Goal: Communication & Community: Answer question/provide support

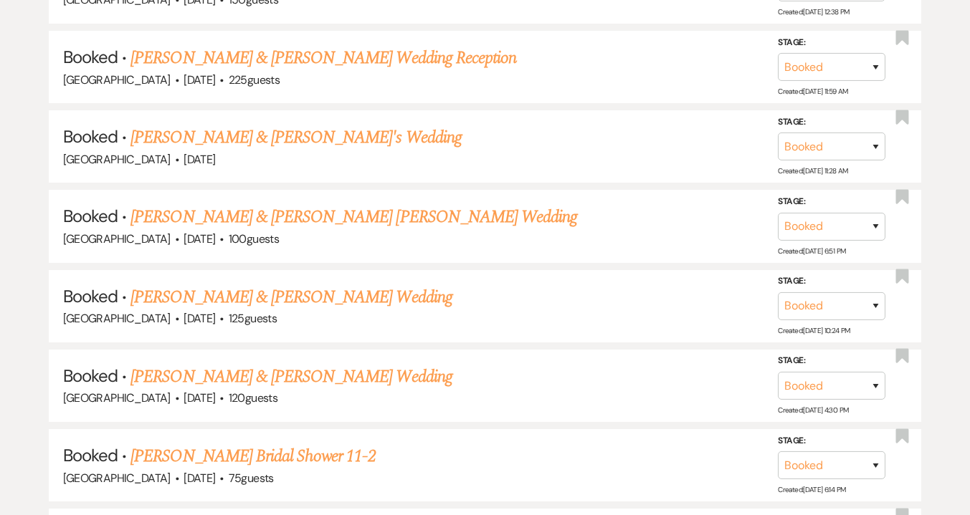
scroll to position [2560, 0]
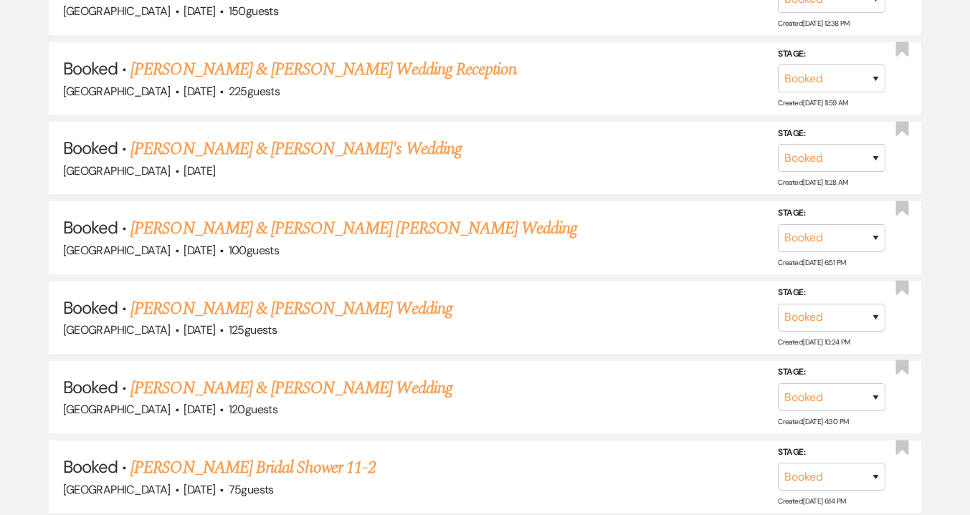
click at [210, 216] on link "[PERSON_NAME] & [PERSON_NAME] [PERSON_NAME] Wedding" at bounding box center [353, 229] width 447 height 26
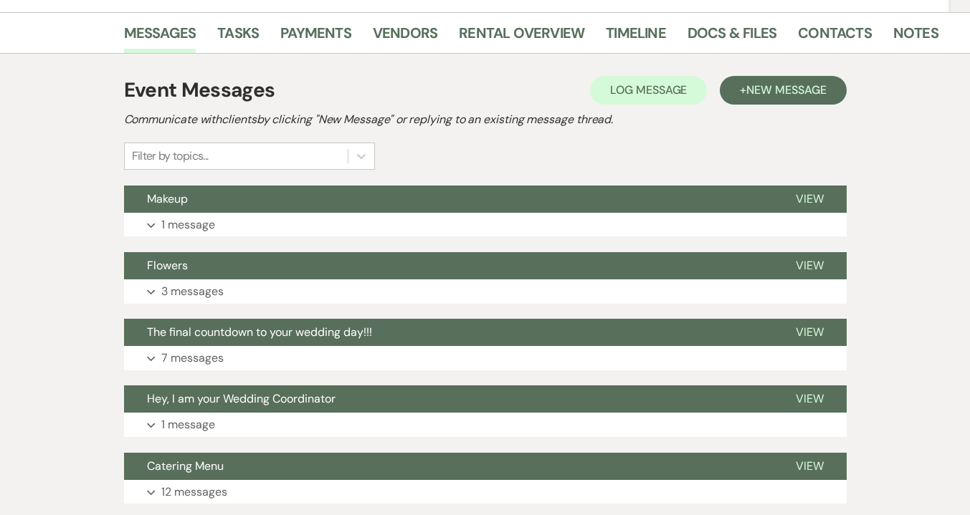
scroll to position [336, 0]
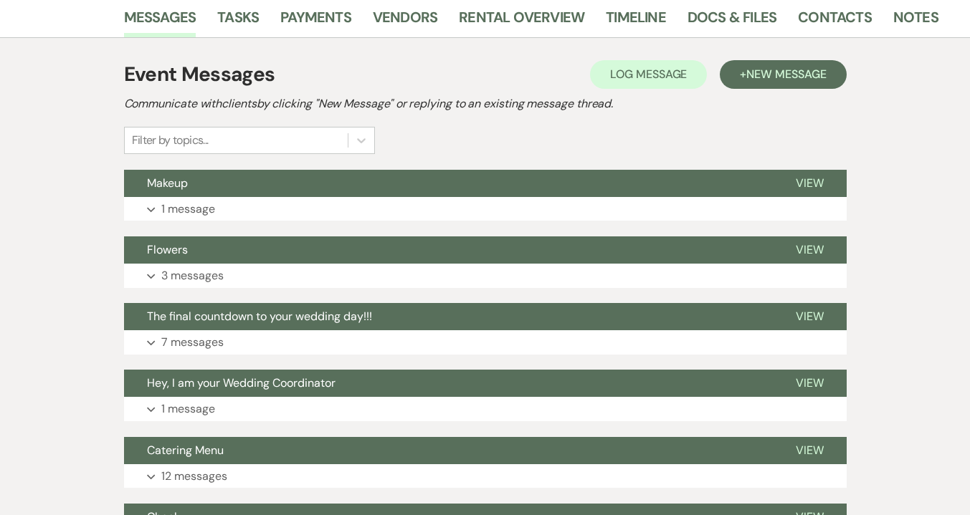
click at [295, 197] on button "Expand 1 message" at bounding box center [485, 209] width 723 height 24
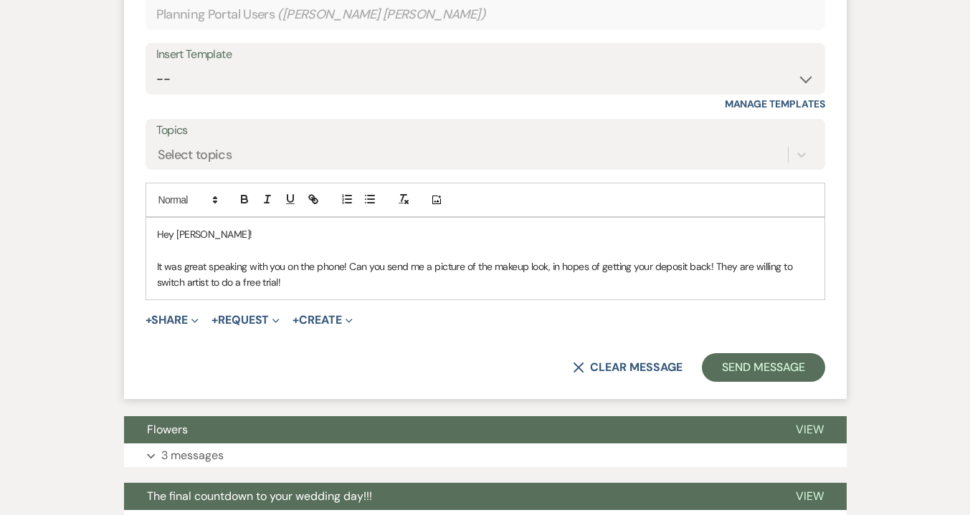
scroll to position [696, 0]
click at [333, 259] on p "It was great speaking with you on the phone! Can you send me a picture of the m…" at bounding box center [485, 275] width 657 height 32
click at [715, 259] on p "It was great speaking with you on the phone! Can you send me a picture of the m…" at bounding box center [485, 275] width 657 height 32
click at [726, 259] on p "It was great speaking with you on the phone! Can you send me a picture of the m…" at bounding box center [485, 275] width 657 height 32
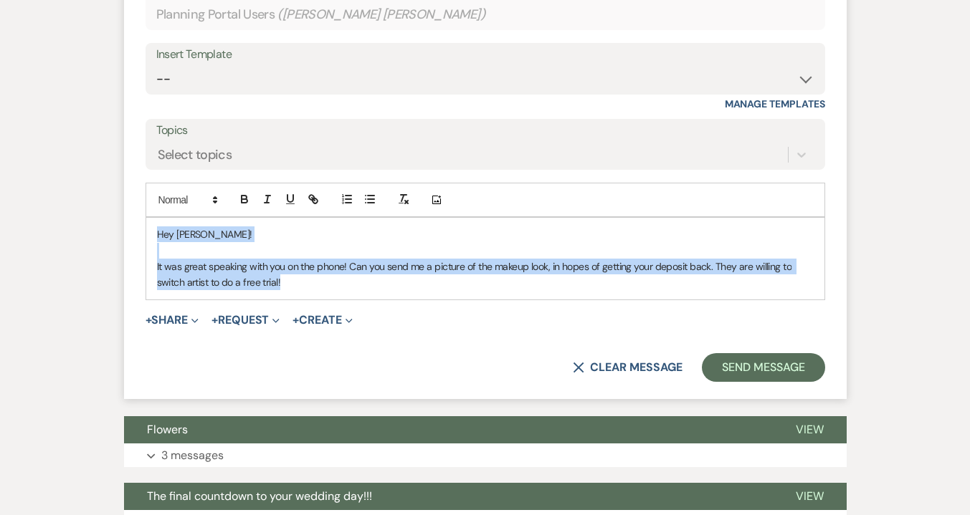
drag, startPoint x: 726, startPoint y: 249, endPoint x: 156, endPoint y: 192, distance: 572.7
click at [156, 218] on div "Hey [PERSON_NAME]! It was great speaking with you on the phone! Can you send me…" at bounding box center [485, 259] width 678 height 82
copy div "Hey [PERSON_NAME]! It was great speaking with you on the phone! Can you send me…"
click at [344, 259] on p "It was great speaking with you on the phone! Can you send me a picture of the m…" at bounding box center [485, 275] width 657 height 32
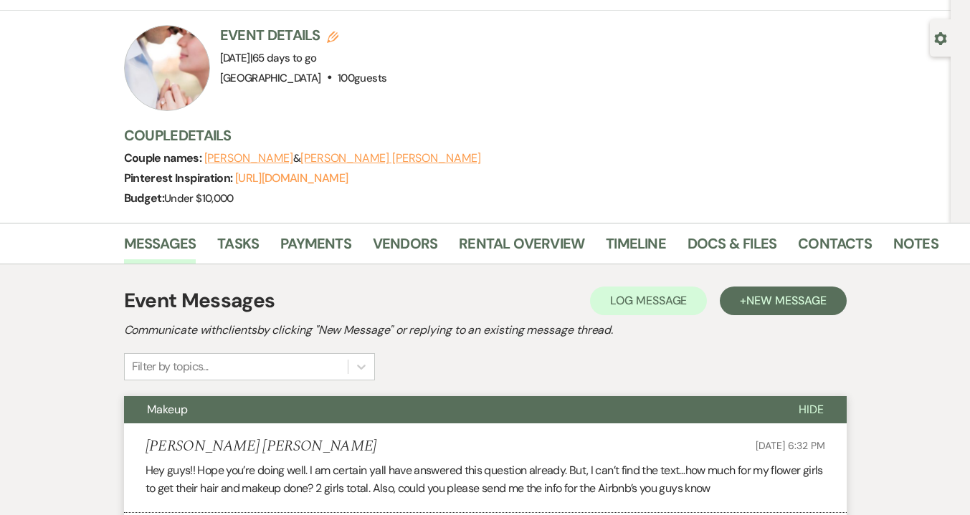
scroll to position [0, 0]
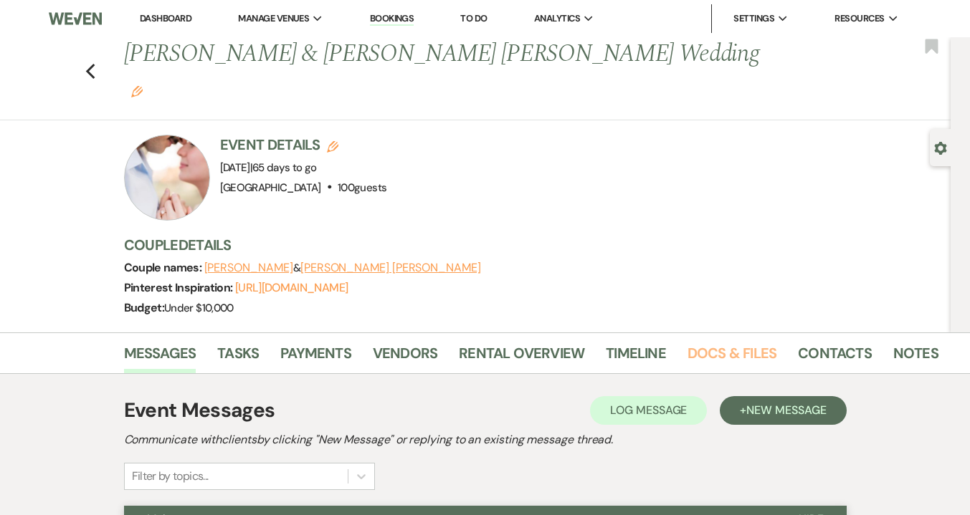
click at [729, 342] on link "Docs & Files" at bounding box center [731, 358] width 89 height 32
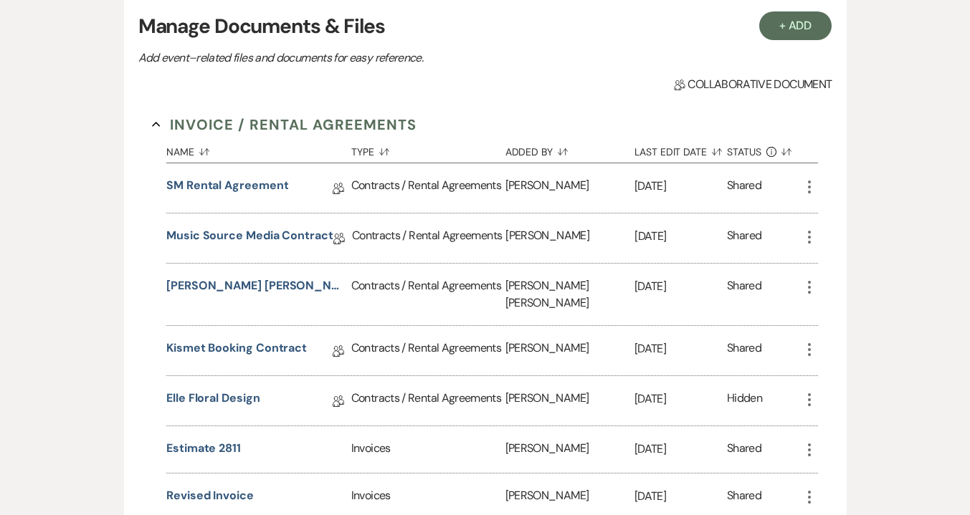
scroll to position [399, 0]
click at [253, 339] on link "Kismet Booking Contract" at bounding box center [236, 350] width 140 height 22
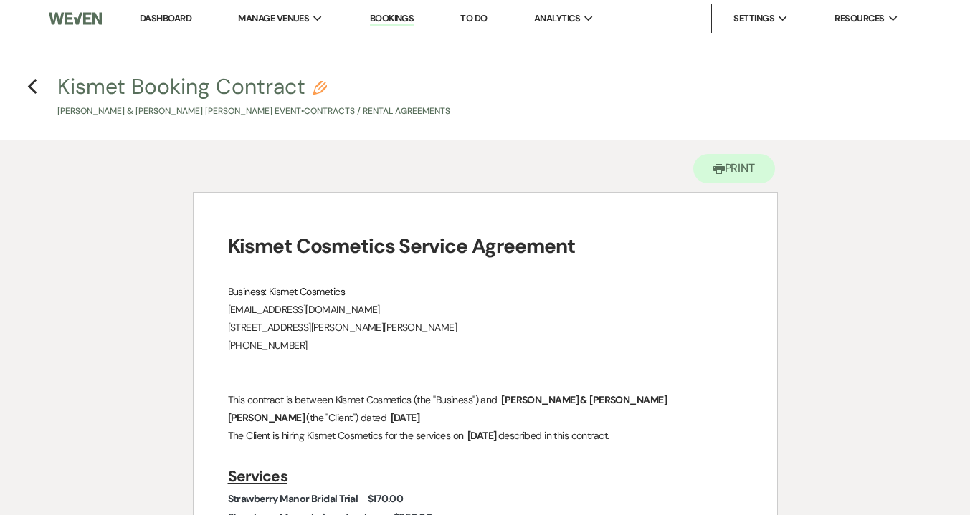
click at [37, 89] on icon "Previous" at bounding box center [32, 86] width 11 height 17
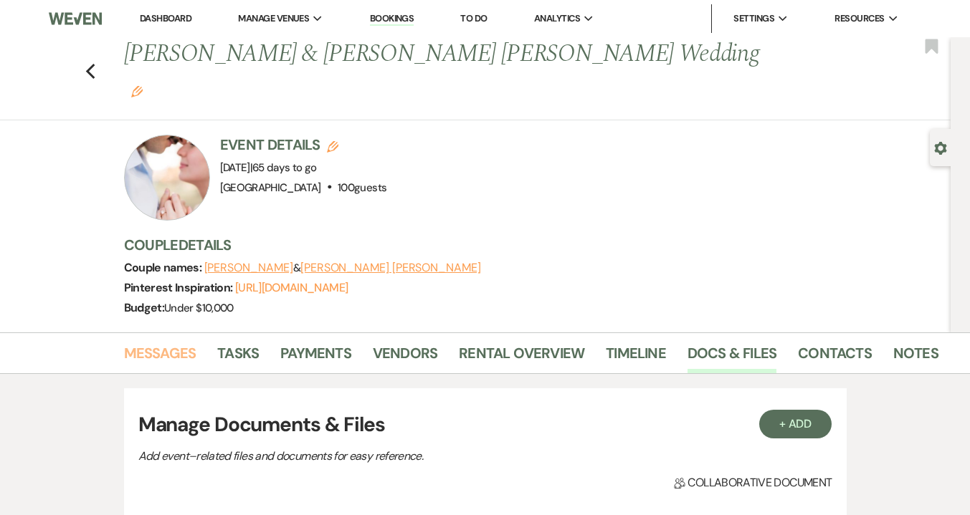
click at [168, 342] on link "Messages" at bounding box center [160, 358] width 72 height 32
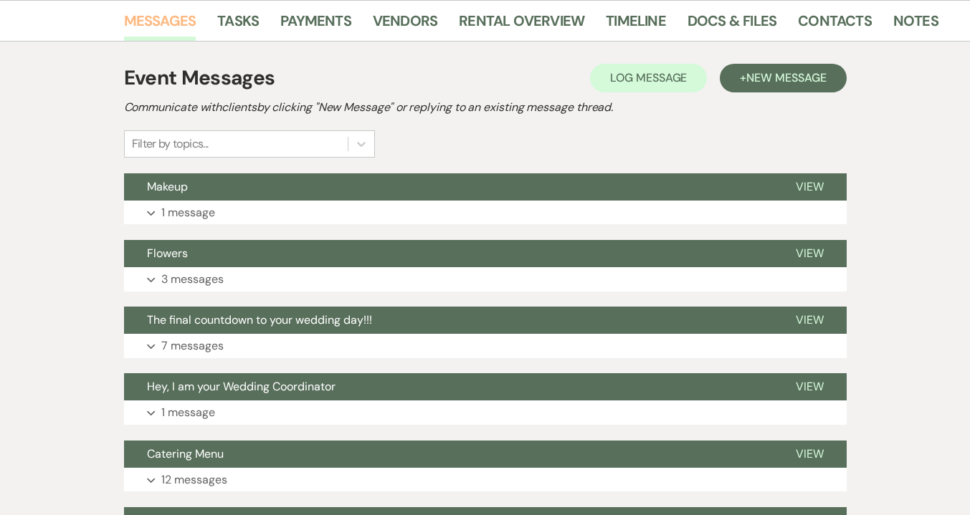
scroll to position [330, 0]
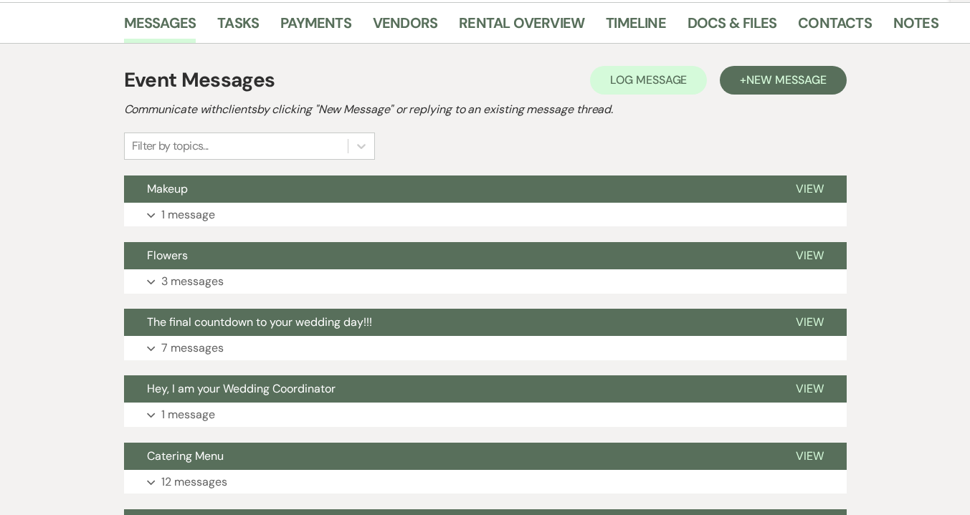
click at [266, 203] on button "Expand 1 message" at bounding box center [485, 215] width 723 height 24
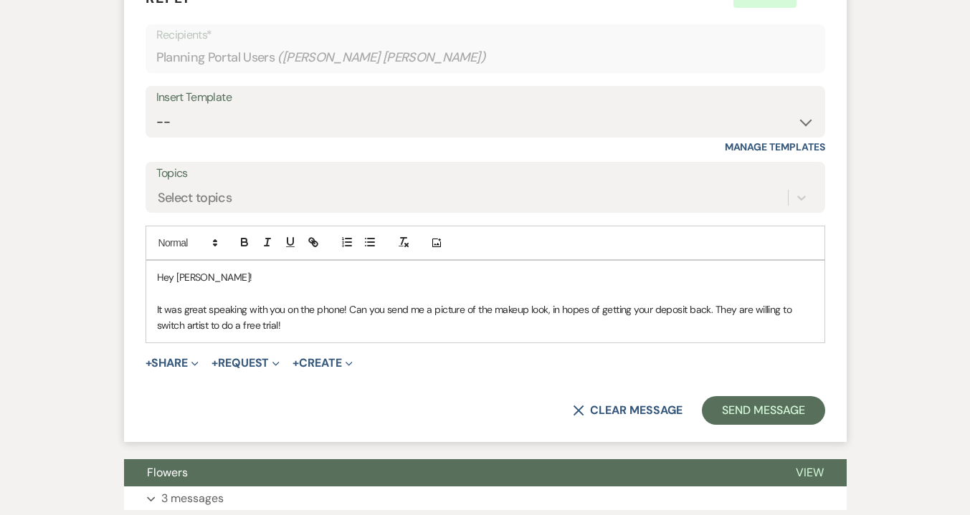
scroll to position [654, 0]
click at [715, 301] on p "It was great speaking with you on the phone! Can you send me a picture of the m…" at bounding box center [485, 317] width 657 height 32
click at [654, 305] on div "Hey [PERSON_NAME]! It was great speaking with you on the phone! Can you send me…" at bounding box center [485, 301] width 678 height 82
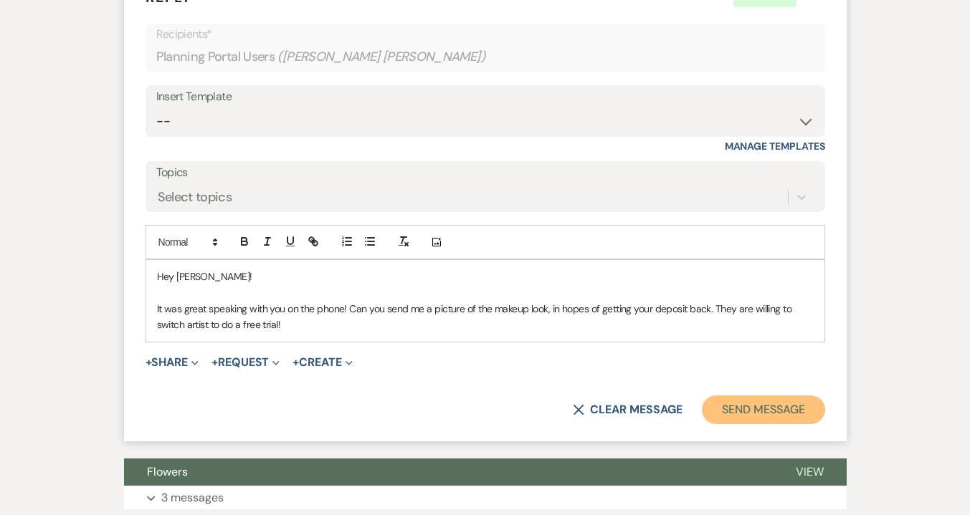
click at [773, 396] on button "Send Message" at bounding box center [763, 410] width 123 height 29
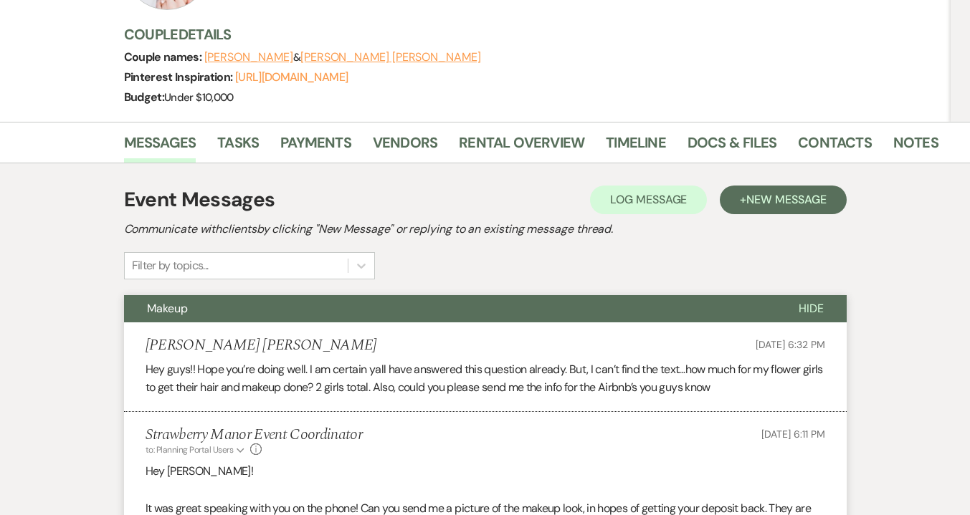
scroll to position [0, 0]
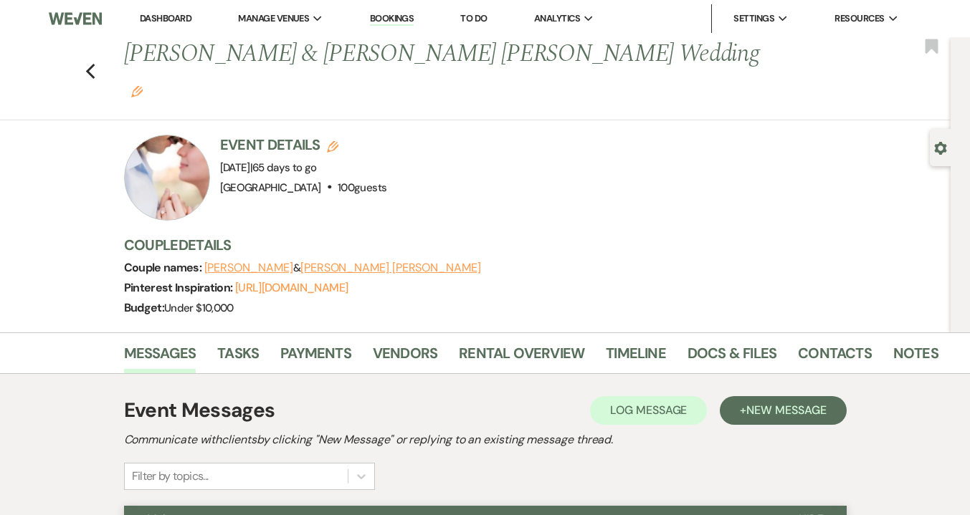
click at [93, 64] on use "button" at bounding box center [89, 72] width 9 height 16
